Goal: Book appointment/travel/reservation

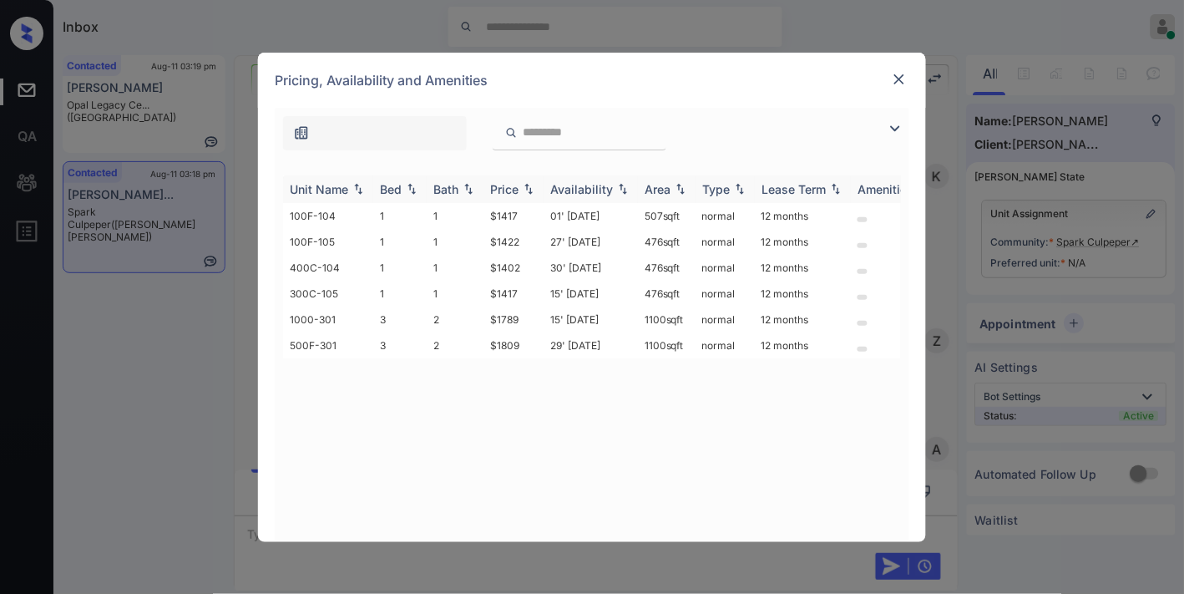
scroll to position [1498, 0]
click at [503, 187] on div "Price" at bounding box center [504, 189] width 28 height 14
click at [739, 110] on div at bounding box center [592, 129] width 635 height 43
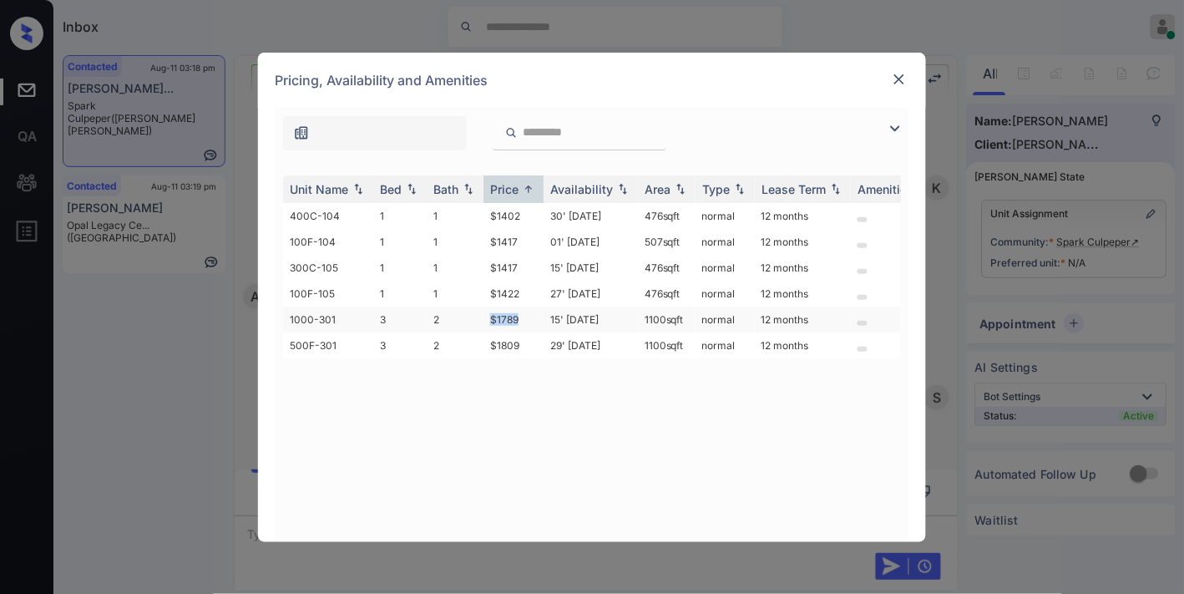
drag, startPoint x: 522, startPoint y: 321, endPoint x: 476, endPoint y: 326, distance: 46.1
click at [476, 326] on tr "1000-301 3 2 $1789 15' [DATE] sqft normal 12 months" at bounding box center [719, 319] width 873 height 26
copy tr "$1789"
click at [562, 310] on td "15' [DATE]" at bounding box center [591, 319] width 94 height 26
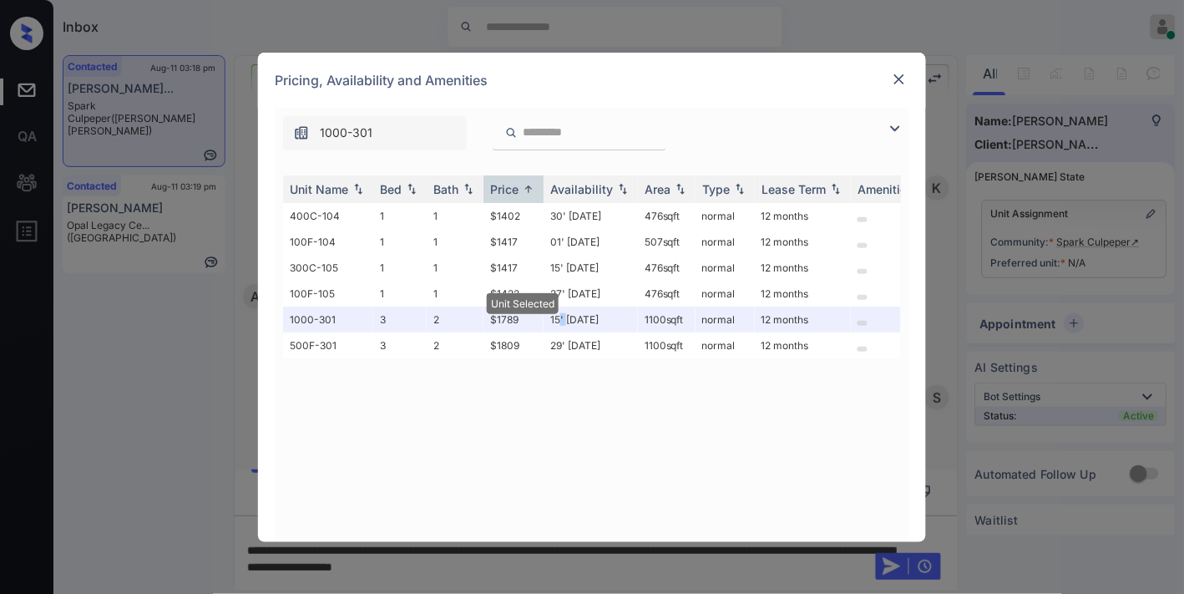
click at [895, 78] on img at bounding box center [899, 79] width 17 height 17
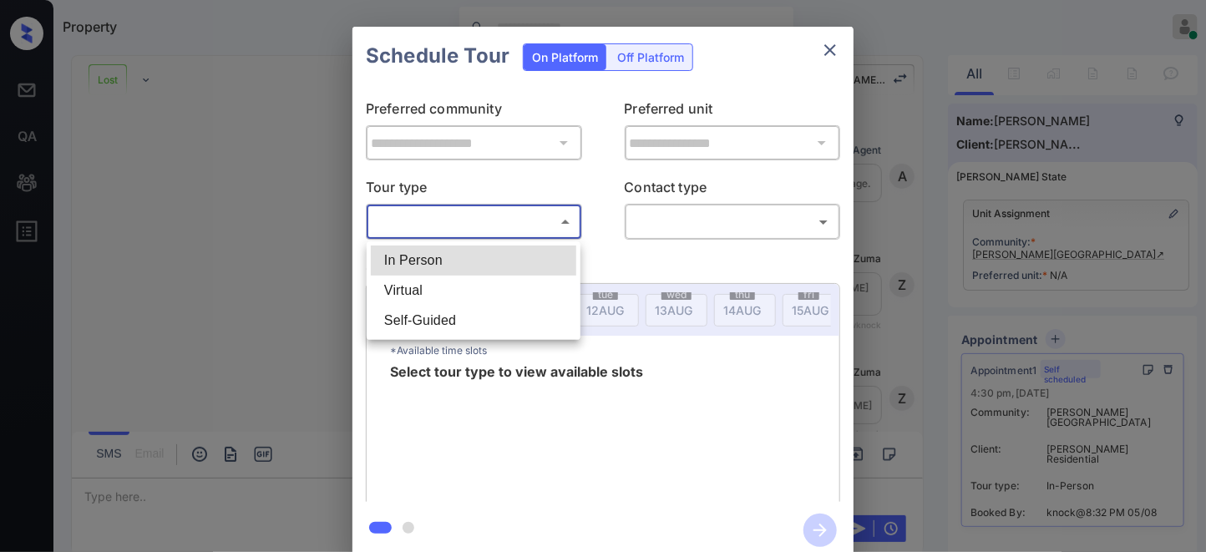
click at [468, 255] on li "In Person" at bounding box center [473, 260] width 205 height 30
type input "********"
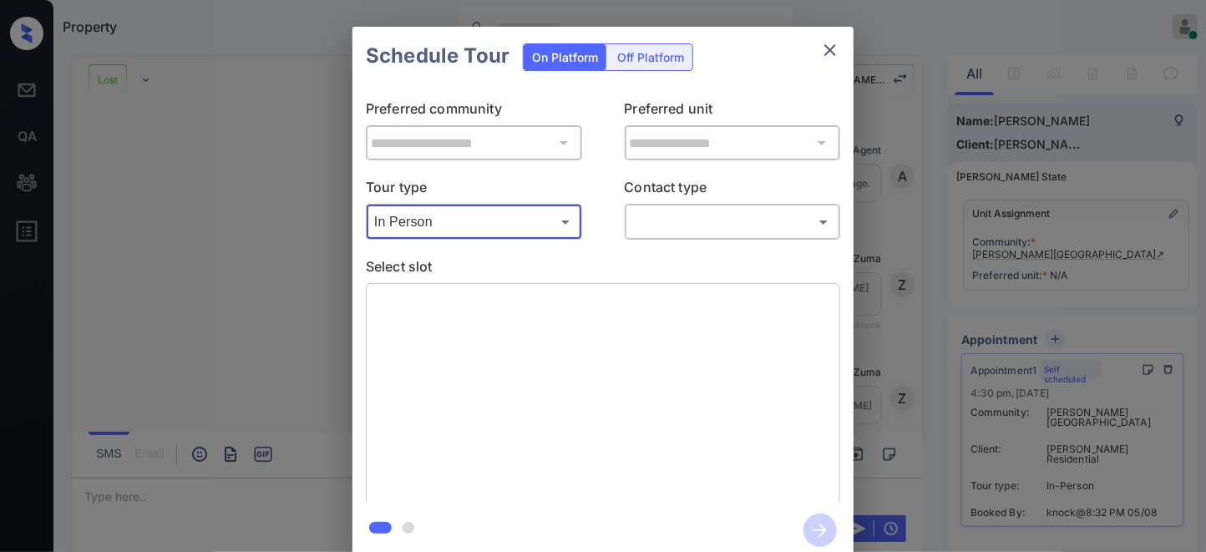
scroll to position [2255, 0]
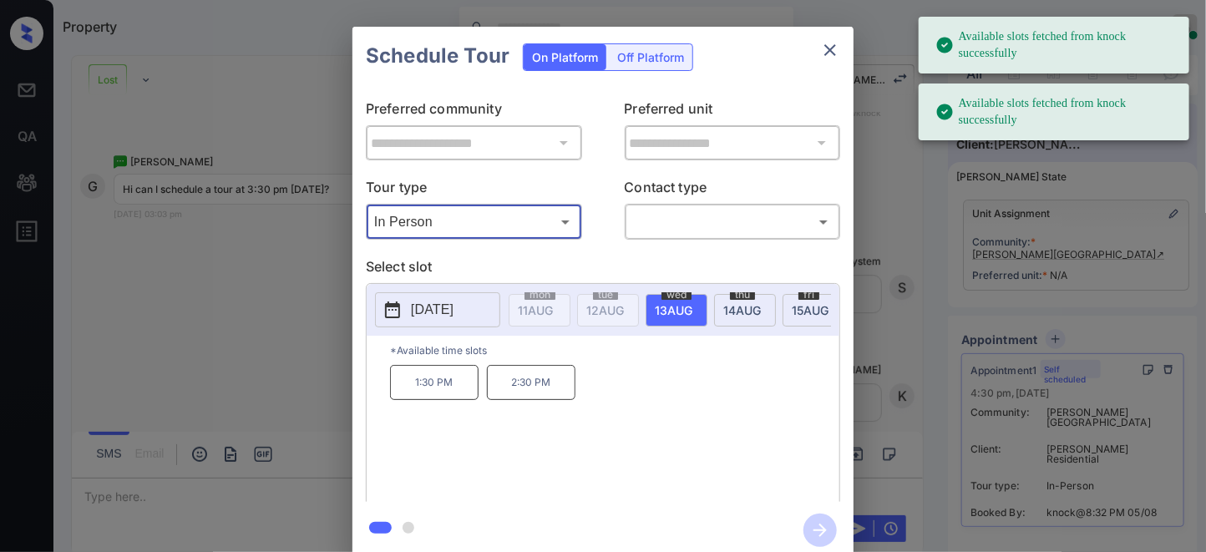
click at [438, 318] on p "2025-08-13" at bounding box center [432, 310] width 43 height 20
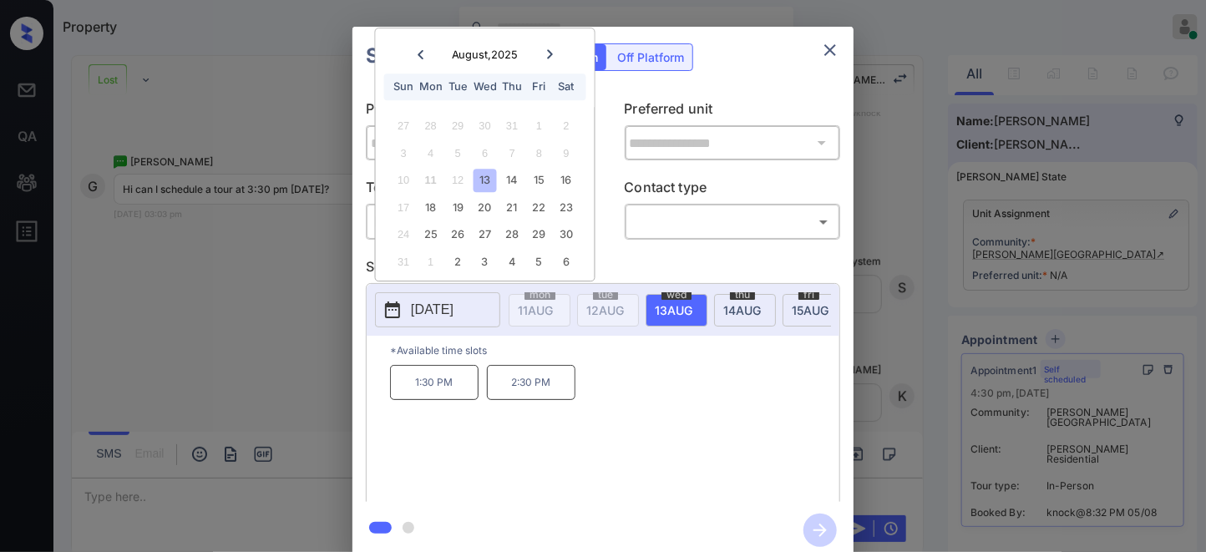
click at [277, 154] on div "**********" at bounding box center [603, 292] width 1206 height 585
